Goal: Answer question/provide support: Share knowledge or assist other users

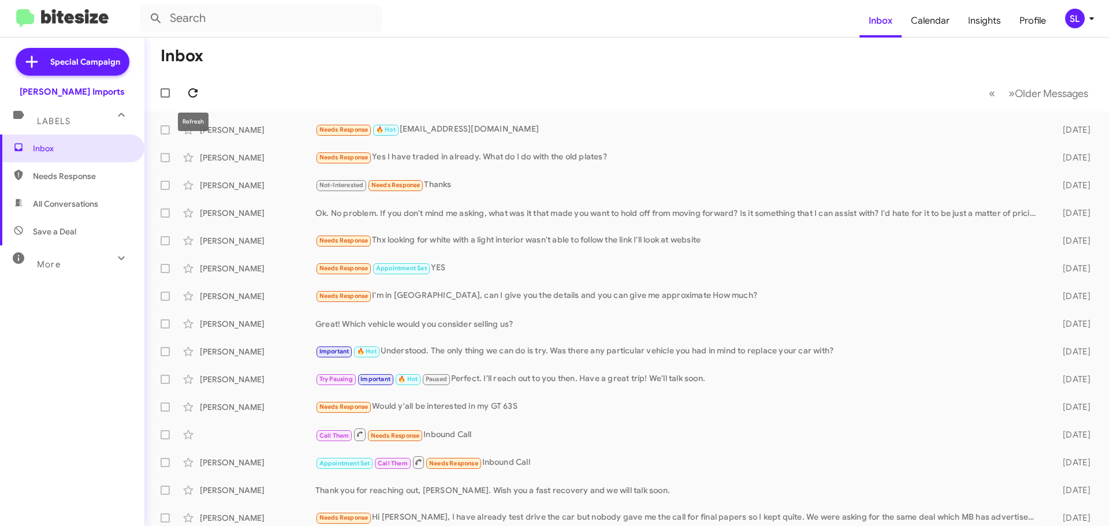
click at [197, 96] on icon at bounding box center [193, 93] width 14 height 14
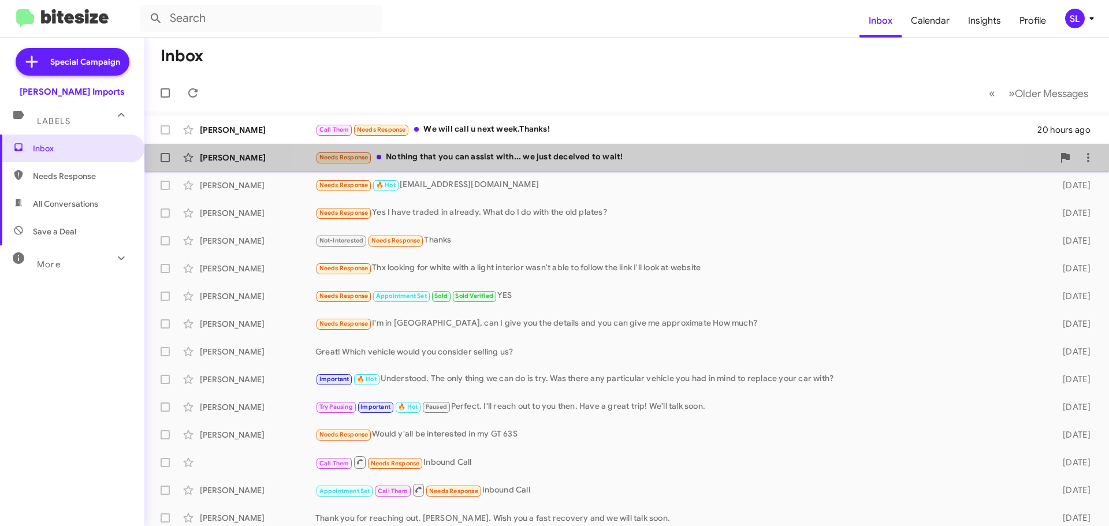
click at [648, 158] on div "Needs Response Nothing that you can assist with... we just deceived to wait!" at bounding box center [684, 157] width 738 height 13
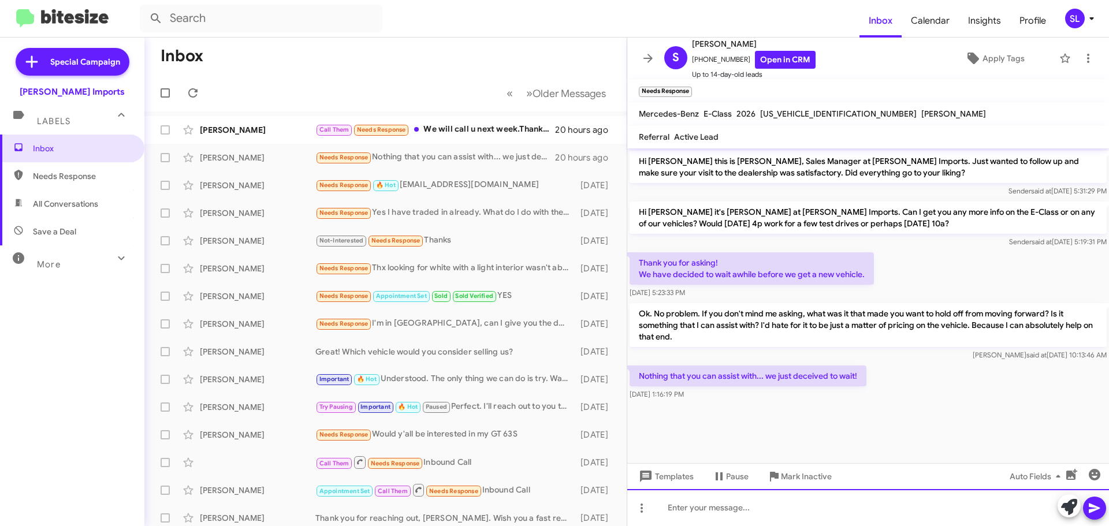
click at [785, 504] on div at bounding box center [868, 507] width 482 height 37
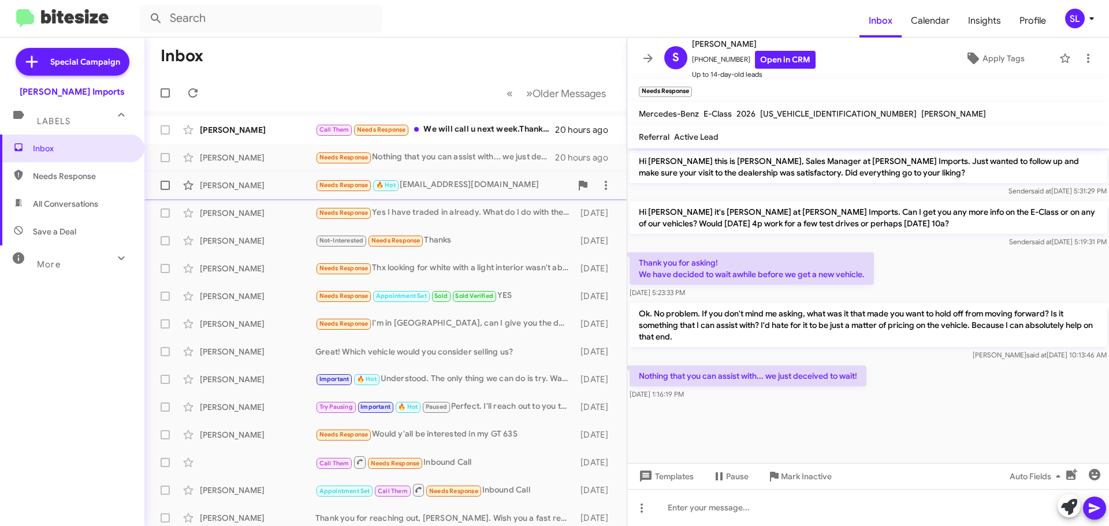
click at [422, 186] on div "Needs Response 🔥 Hot [EMAIL_ADDRESS][DOMAIN_NAME]" at bounding box center [443, 185] width 256 height 13
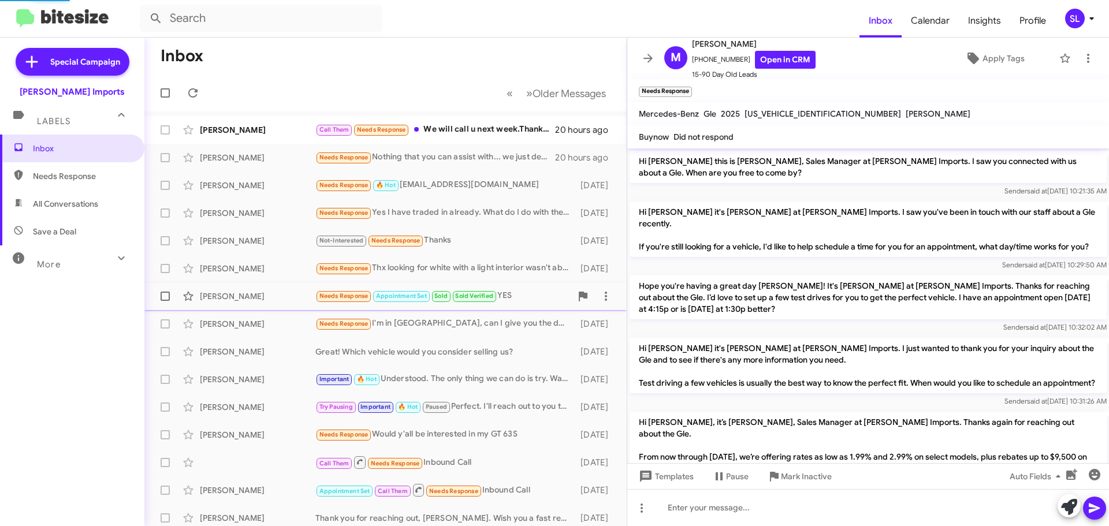
scroll to position [726, 0]
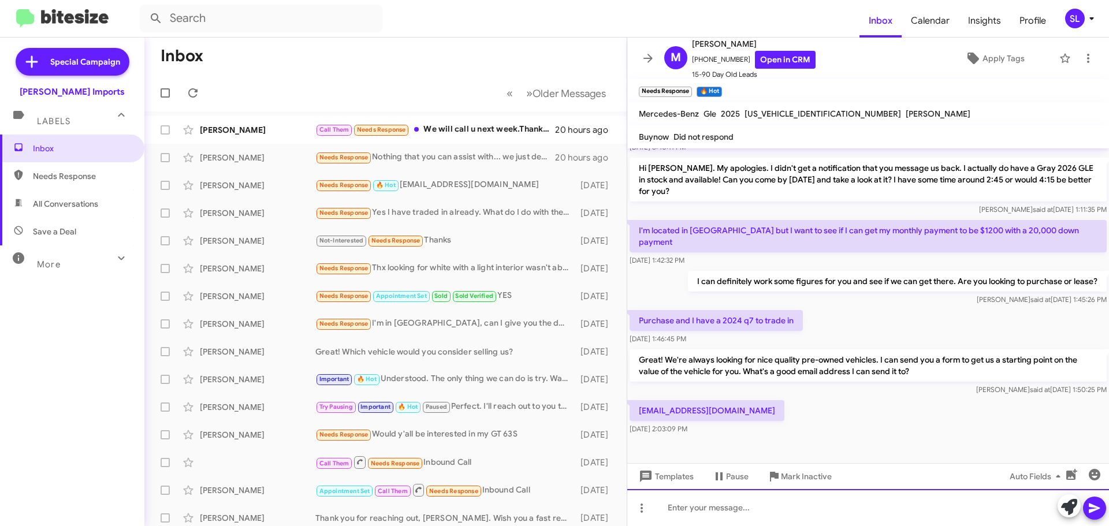
click at [764, 514] on div at bounding box center [868, 507] width 482 height 37
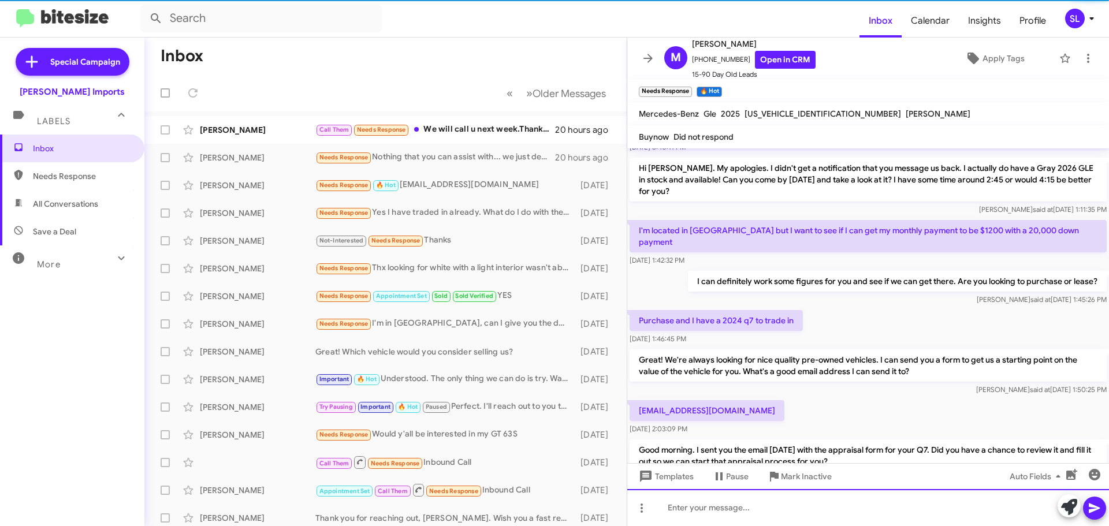
scroll to position [0, 0]
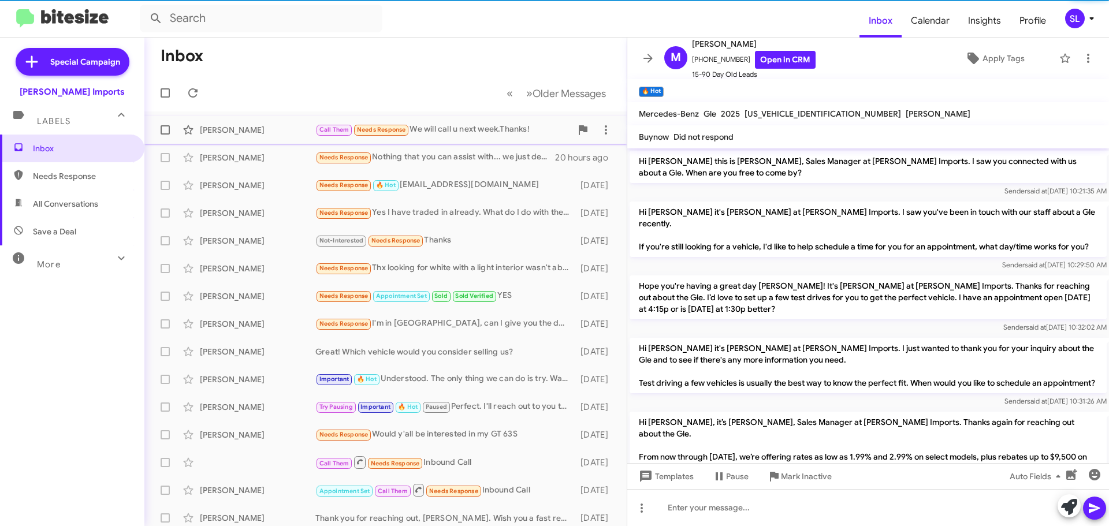
click at [479, 132] on div "Call Them Needs Response We will call u next week.Thanks!" at bounding box center [443, 129] width 256 height 13
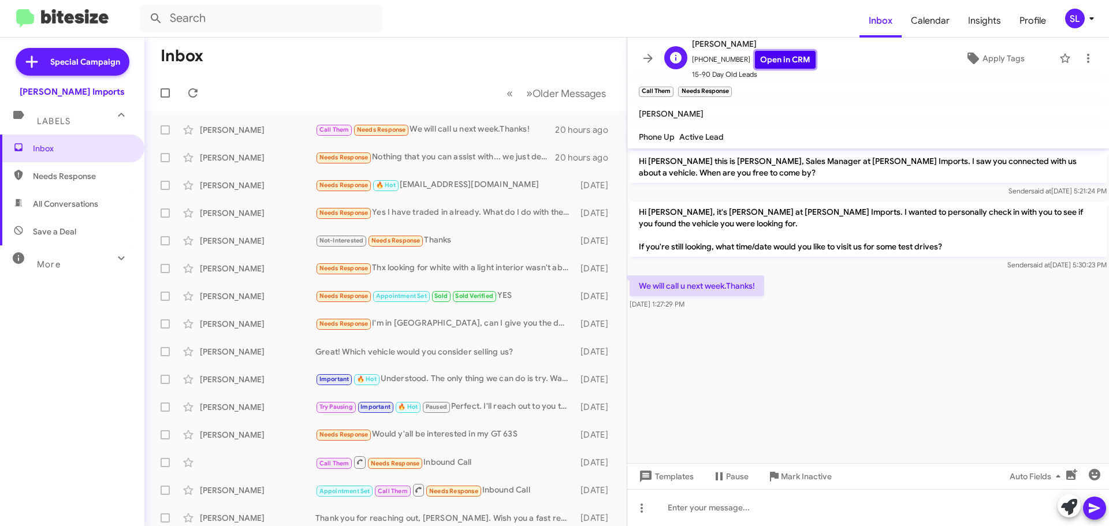
click at [789, 57] on link "Open in CRM" at bounding box center [785, 60] width 61 height 18
click at [648, 63] on icon at bounding box center [648, 58] width 14 height 14
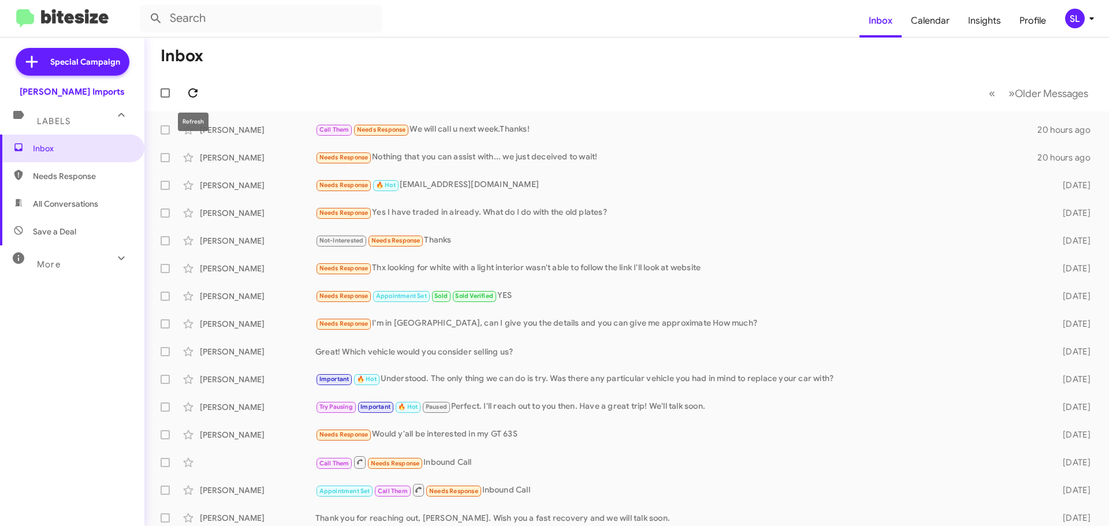
click at [192, 96] on icon at bounding box center [193, 93] width 14 height 14
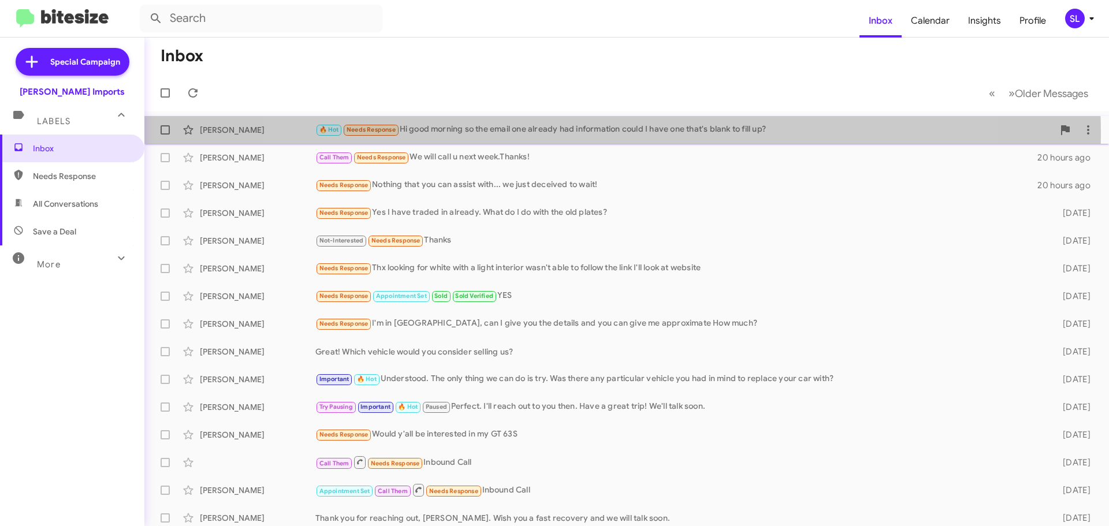
click at [609, 135] on div "🔥 Hot Needs Response Hi good morning so the email one already had information c…" at bounding box center [684, 129] width 738 height 13
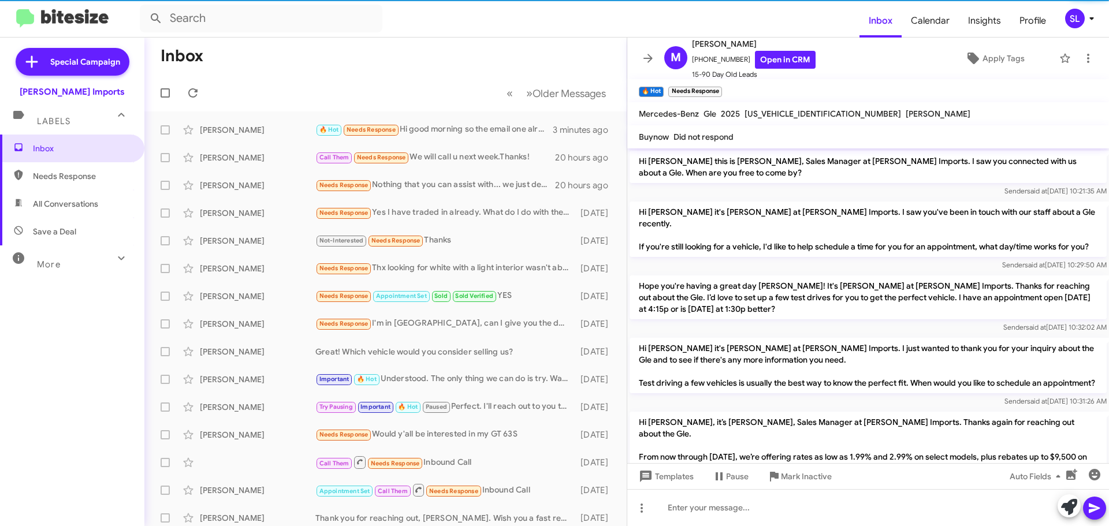
scroll to position [821, 0]
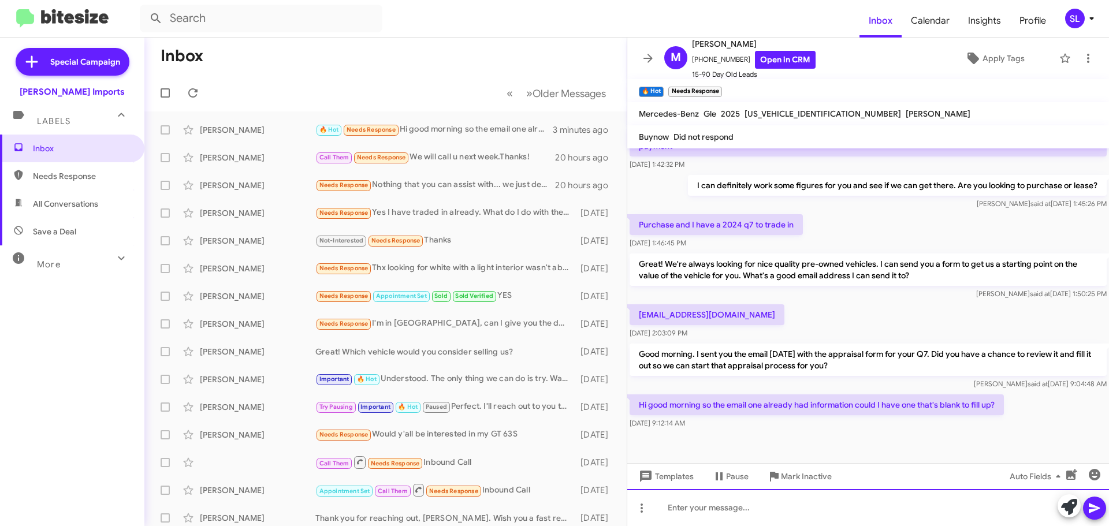
click at [757, 511] on div at bounding box center [868, 507] width 482 height 37
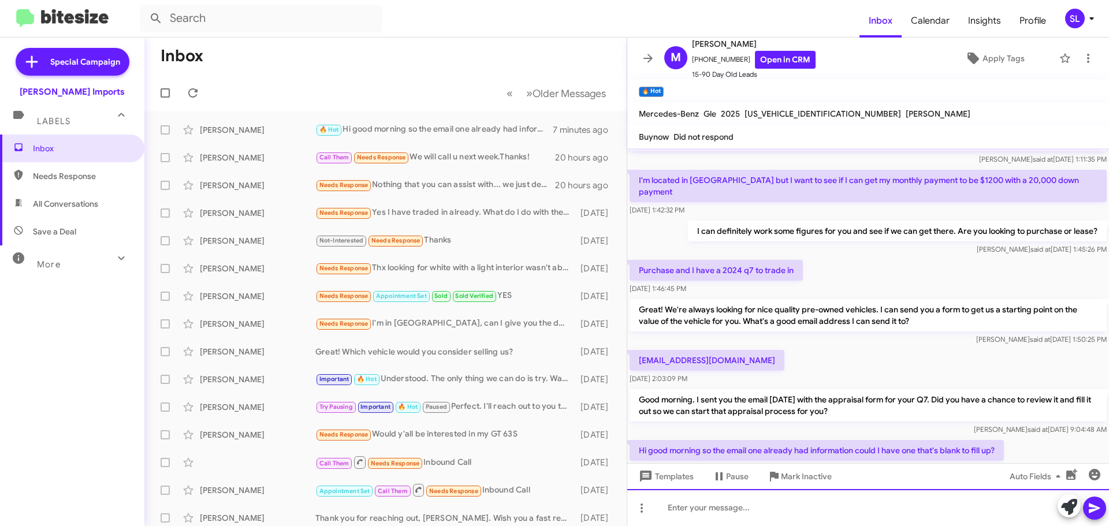
scroll to position [864, 0]
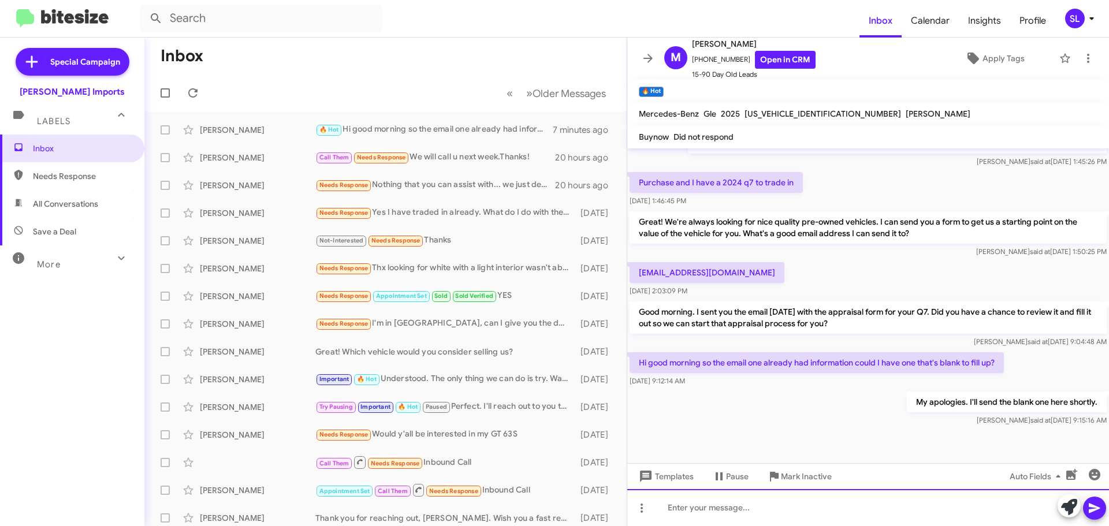
click at [775, 522] on div at bounding box center [868, 507] width 482 height 37
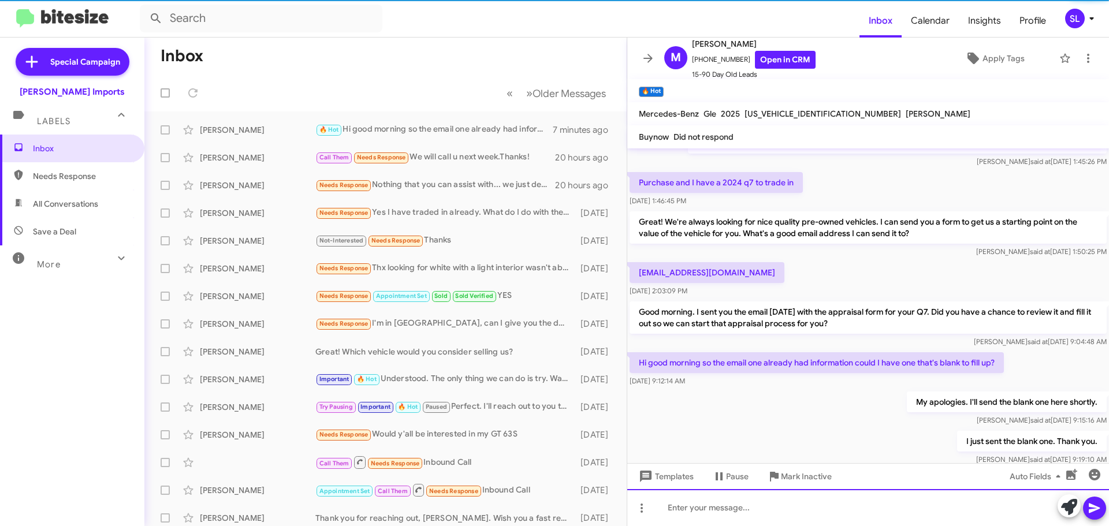
scroll to position [0, 0]
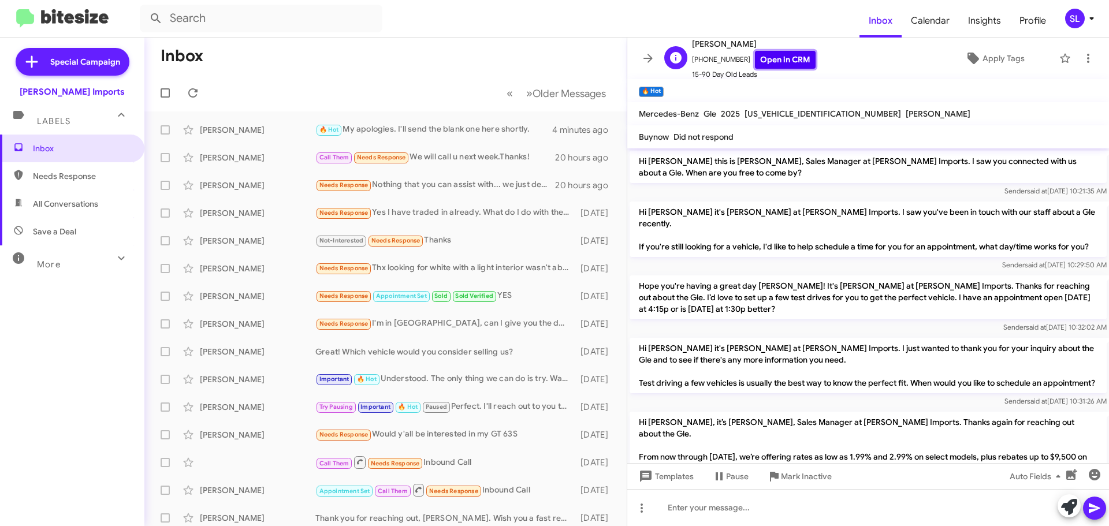
click at [776, 51] on link "Open in CRM" at bounding box center [785, 60] width 61 height 18
click at [793, 62] on link "Open in CRM" at bounding box center [785, 60] width 61 height 18
click at [199, 96] on icon at bounding box center [193, 93] width 14 height 14
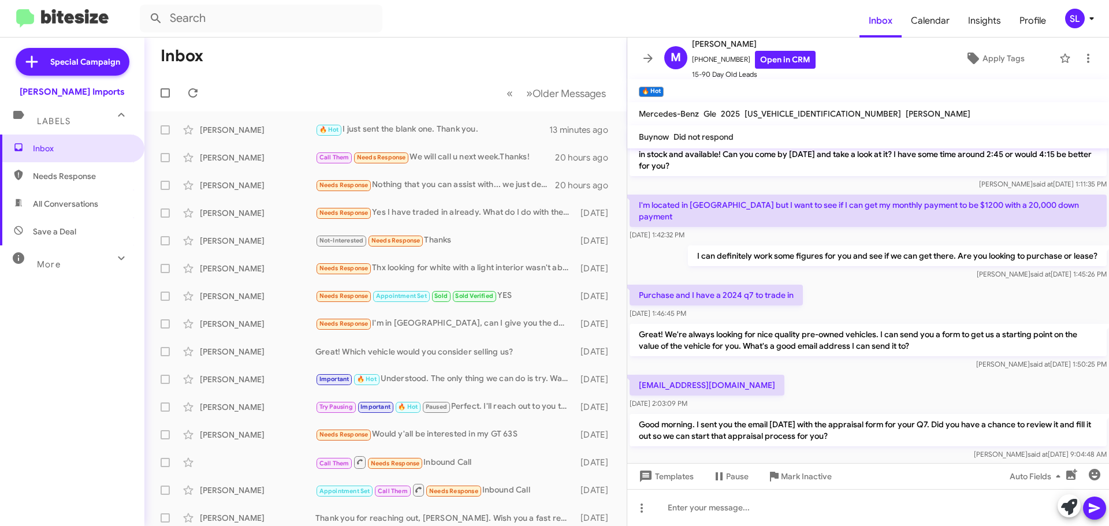
scroll to position [906, 0]
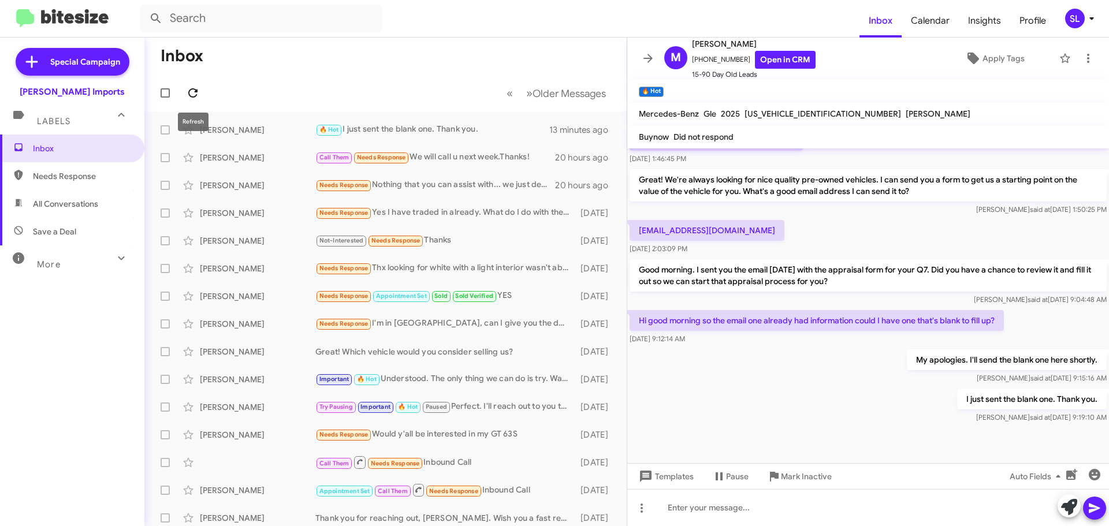
click at [197, 90] on icon at bounding box center [192, 92] width 9 height 9
click at [196, 88] on icon at bounding box center [193, 93] width 14 height 14
